Goal: Information Seeking & Learning: Learn about a topic

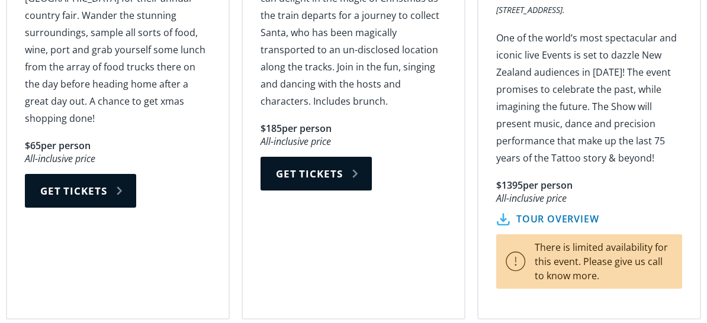
scroll to position [2249, 0]
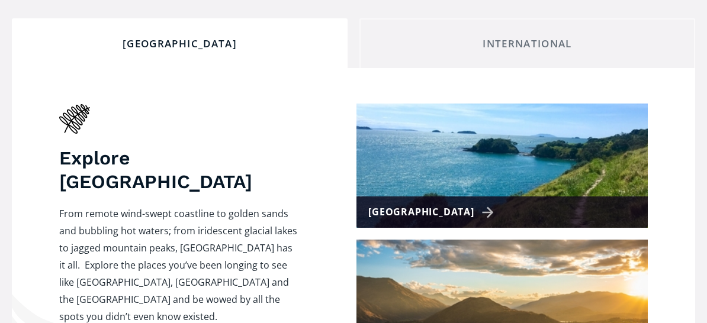
scroll to position [473, 0]
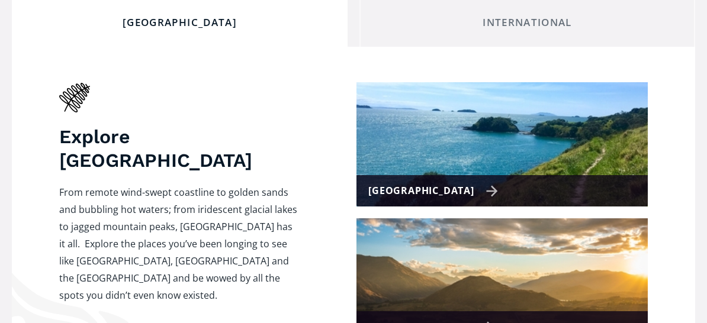
click at [417, 182] on div "[GEOGRAPHIC_DATA]" at bounding box center [433, 190] width 130 height 17
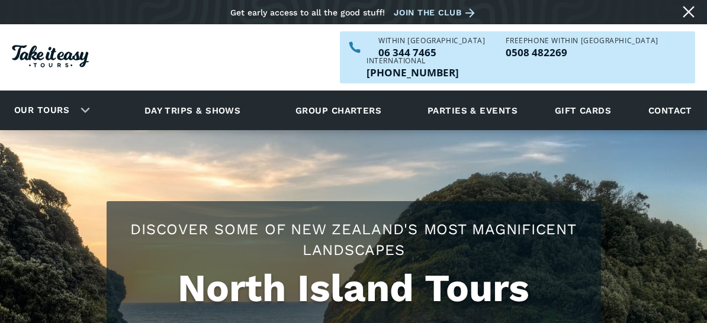
checkbox input "true"
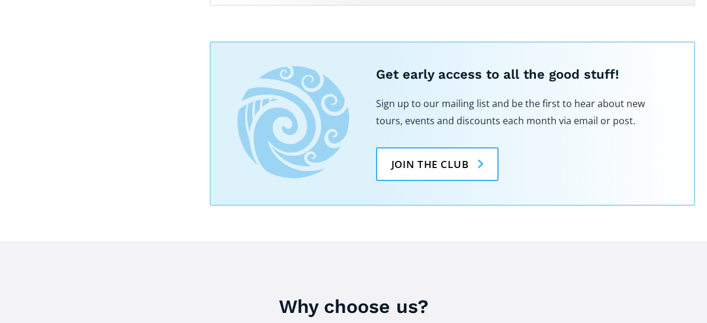
scroll to position [2485, 0]
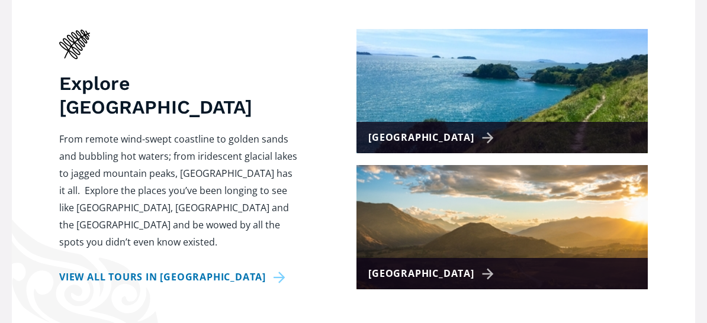
scroll to position [592, 0]
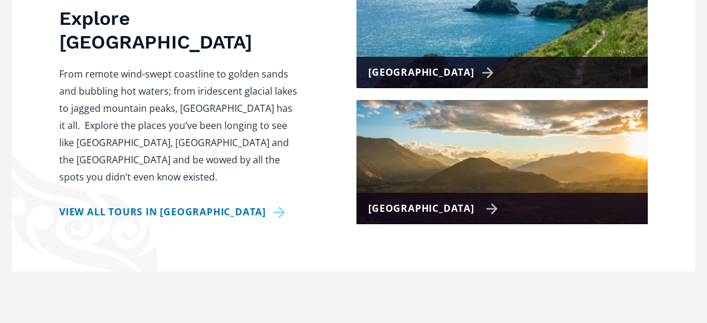
click at [466, 200] on div "[GEOGRAPHIC_DATA]" at bounding box center [433, 208] width 130 height 17
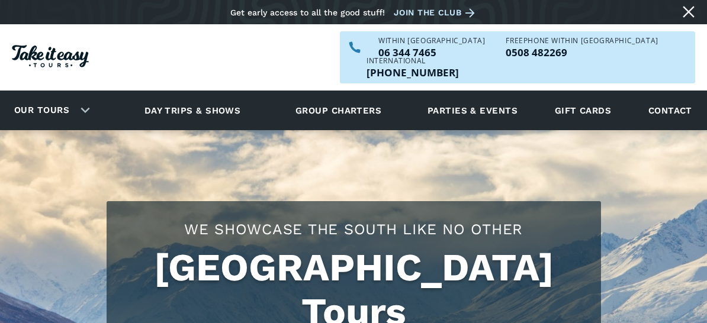
checkbox input "true"
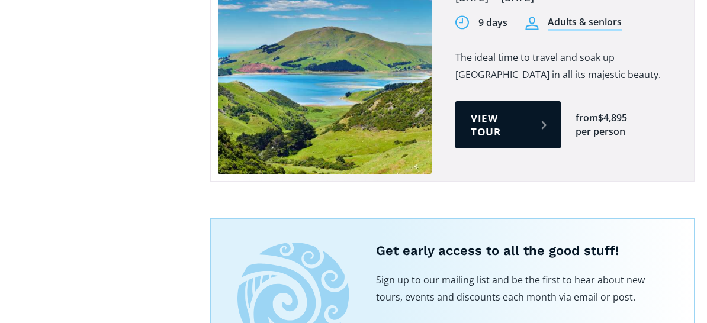
scroll to position [1479, 0]
